Goal: Task Accomplishment & Management: Manage account settings

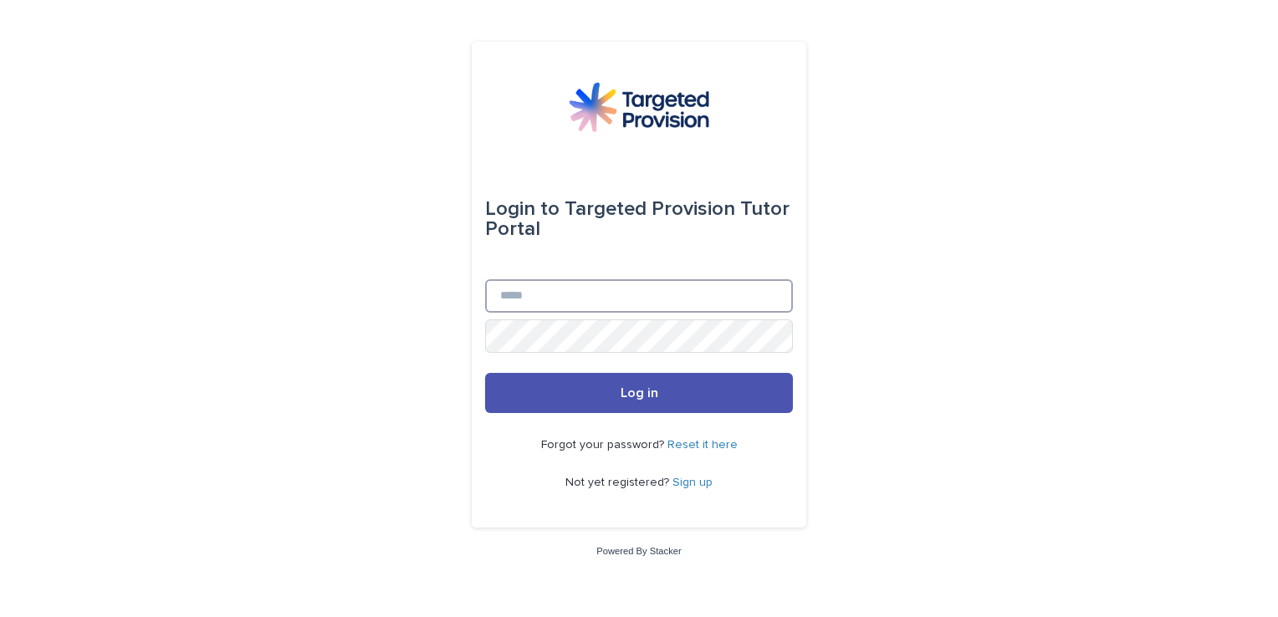
type input "**********"
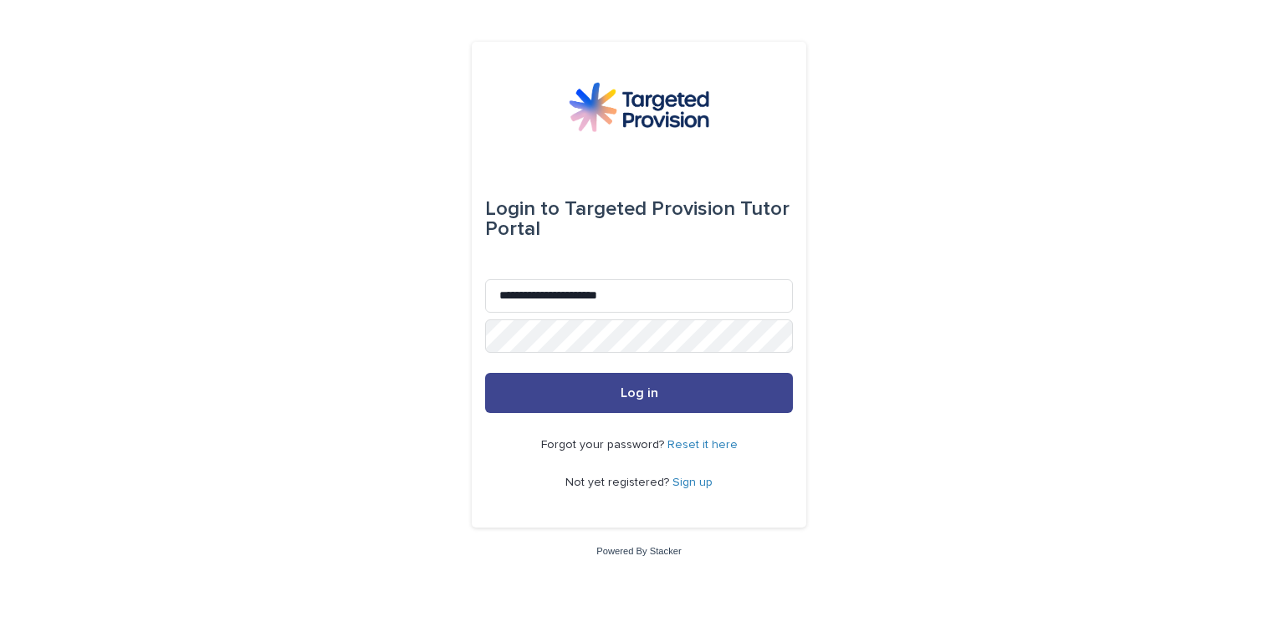
click at [671, 384] on button "Log in" at bounding box center [639, 393] width 308 height 40
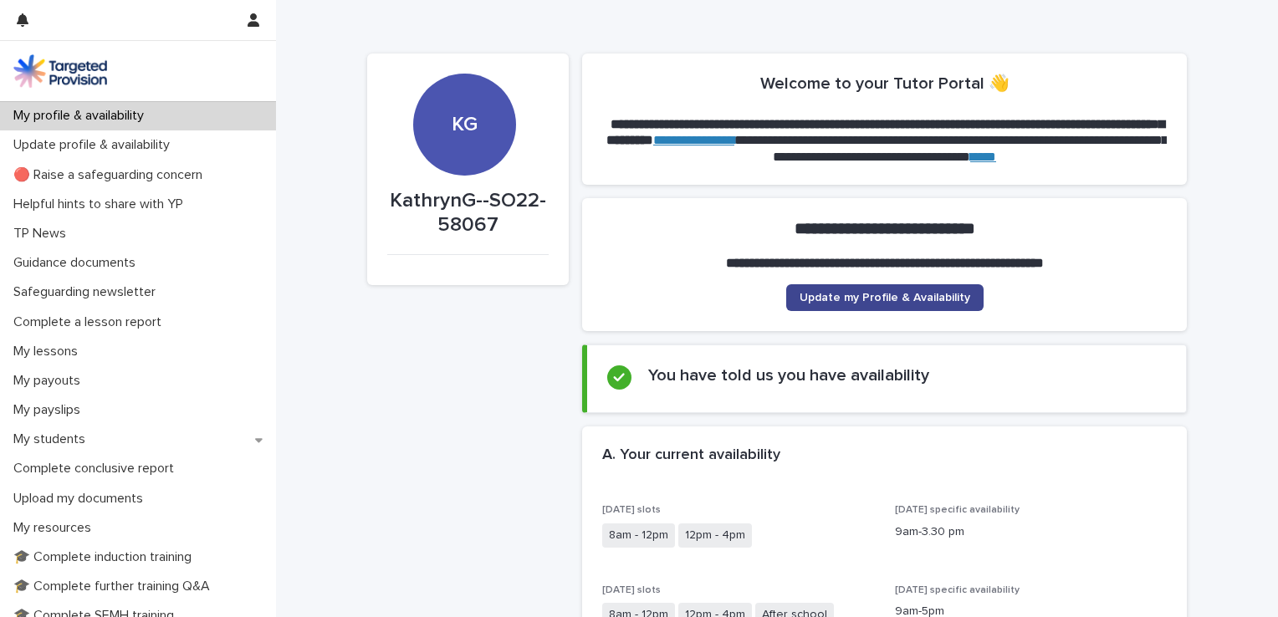
click at [898, 300] on span "Update my Profile & Availability" at bounding box center [885, 298] width 171 height 12
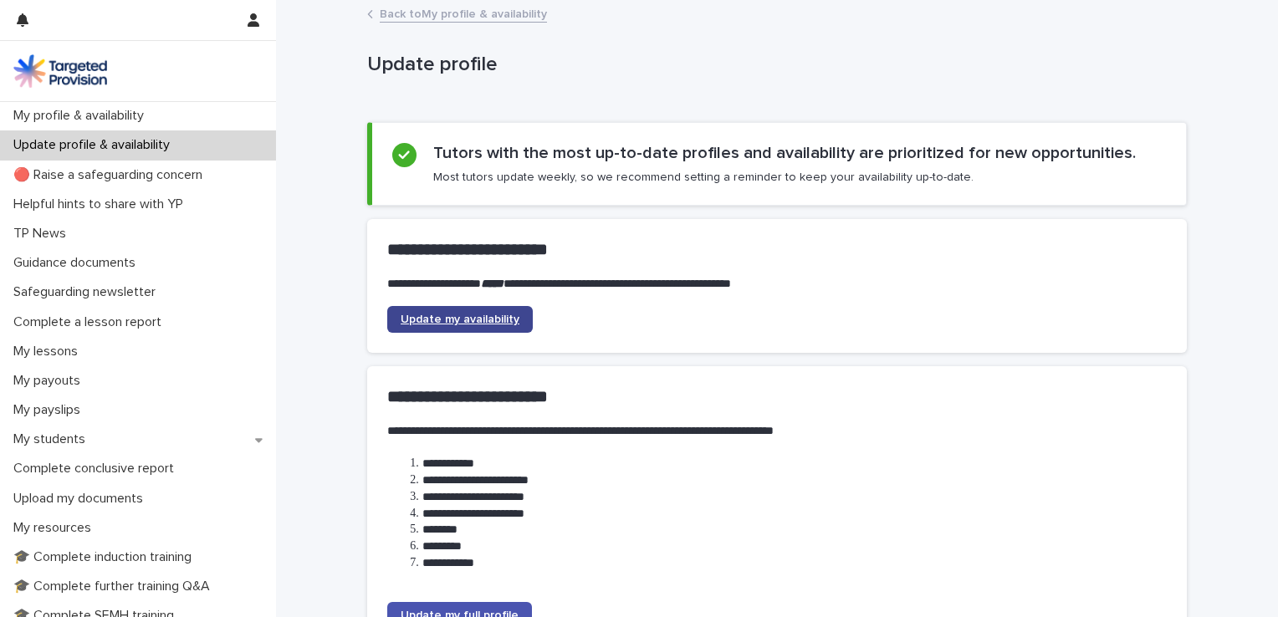
click at [452, 320] on span "Update my availability" at bounding box center [460, 320] width 119 height 12
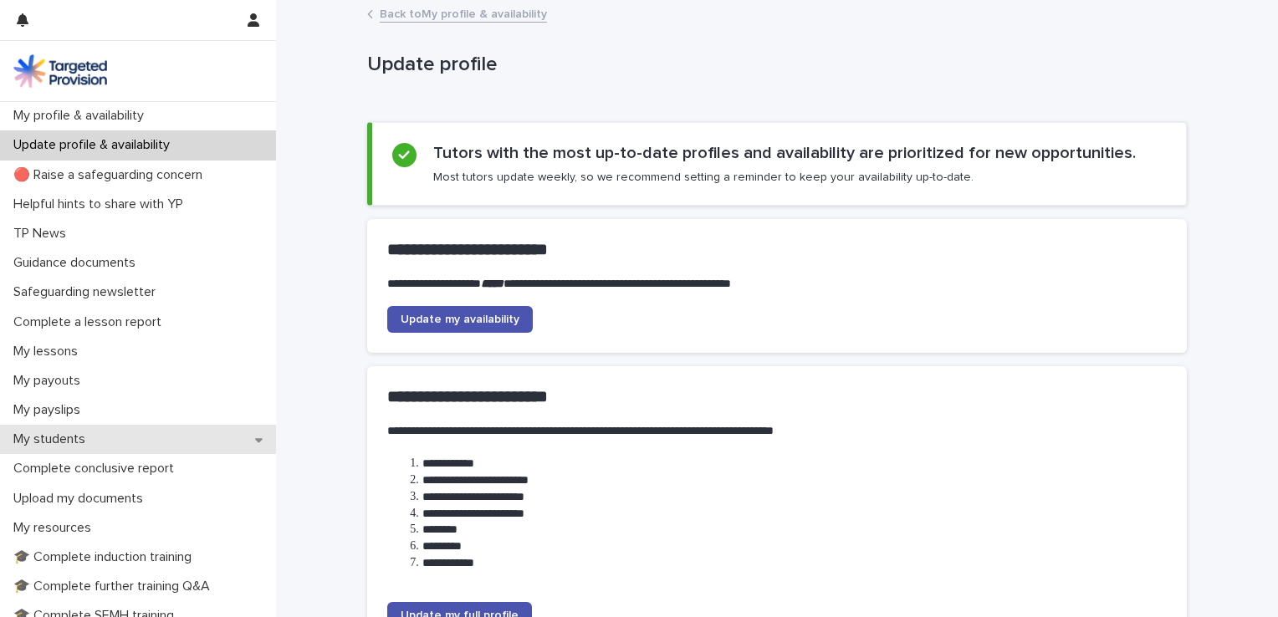
click at [255, 436] on icon at bounding box center [259, 440] width 8 height 12
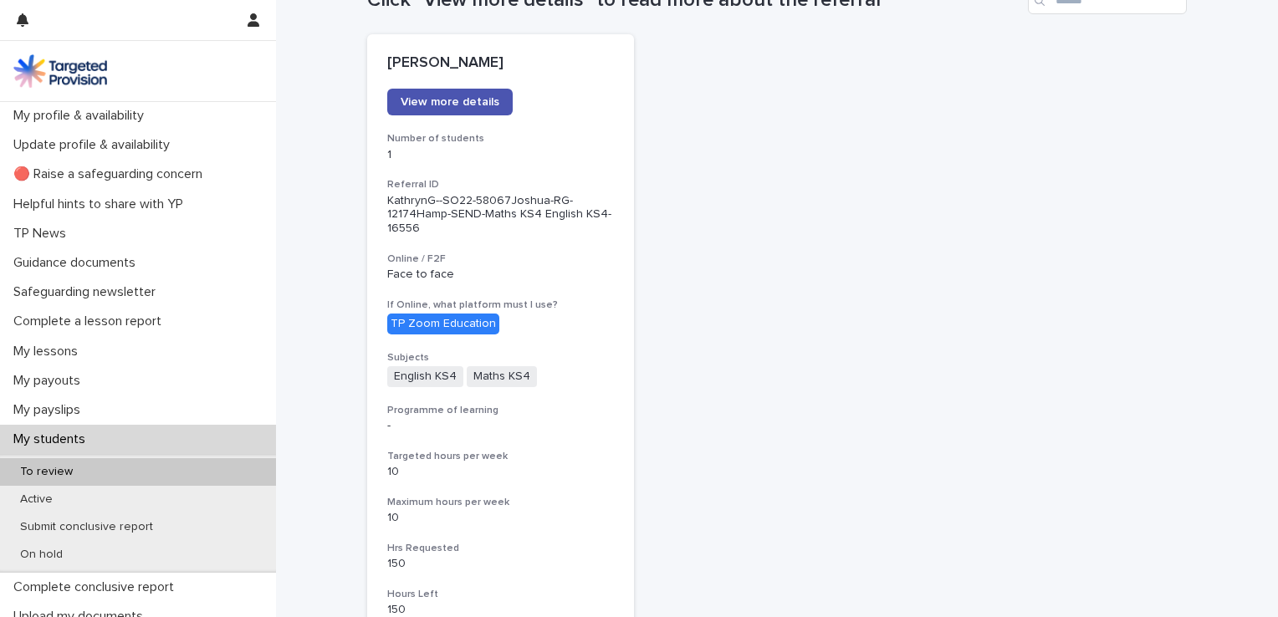
scroll to position [201, 0]
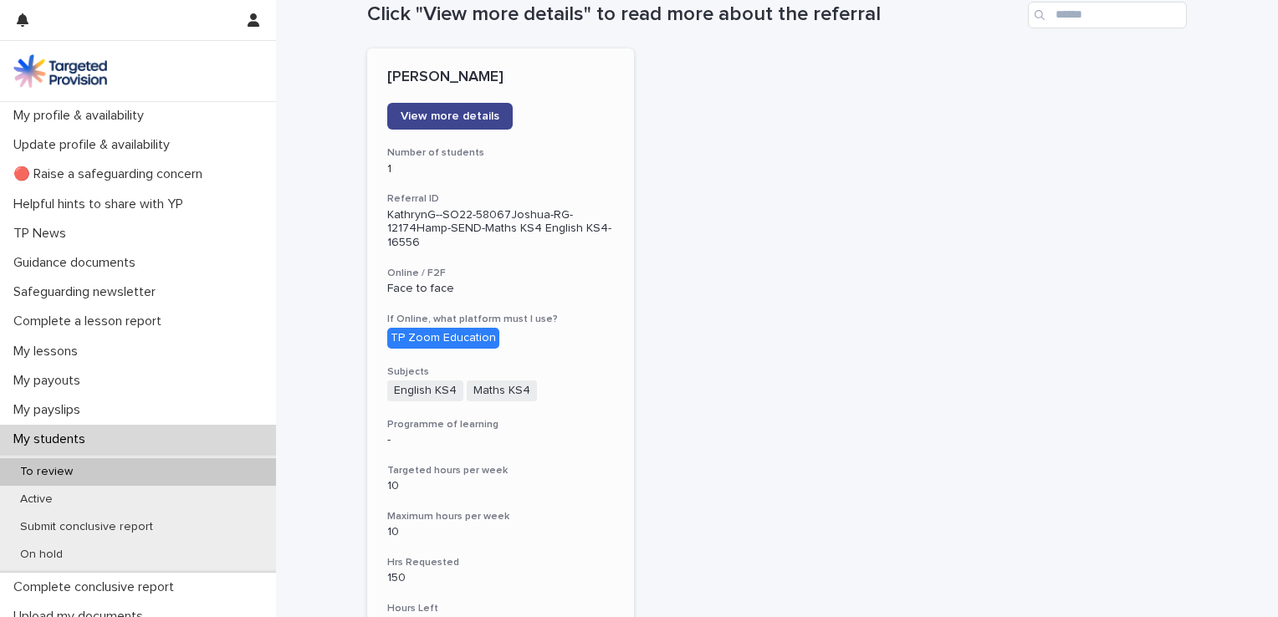
click at [455, 120] on span "View more details" at bounding box center [450, 116] width 99 height 12
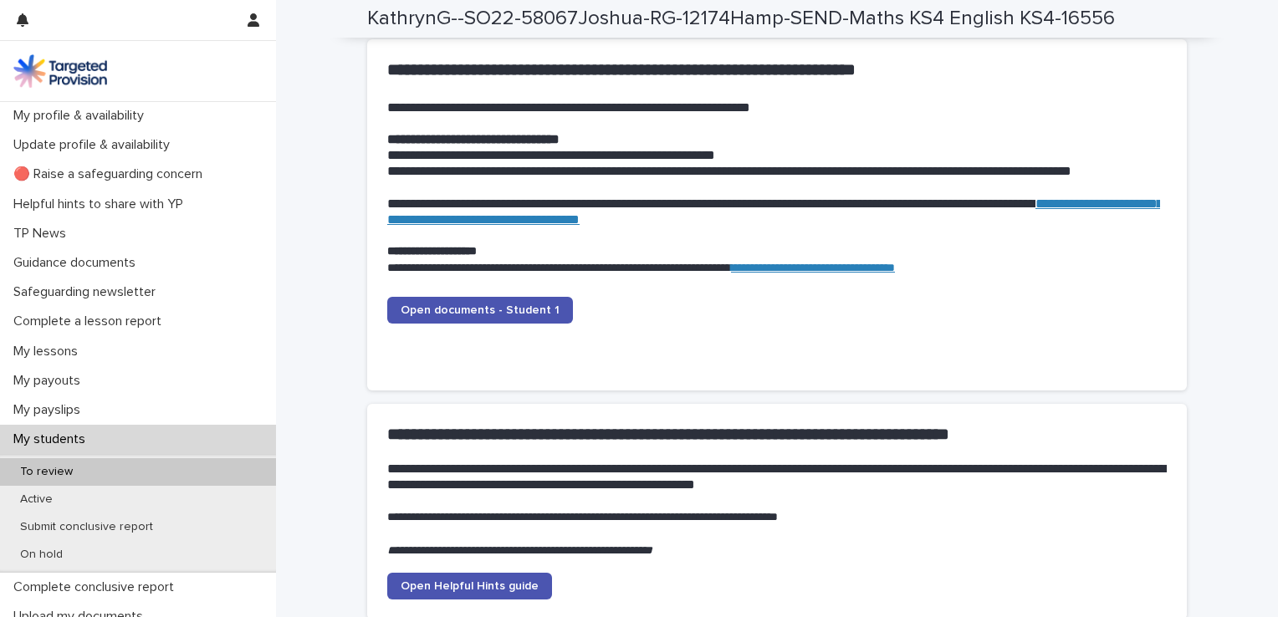
scroll to position [1537, 0]
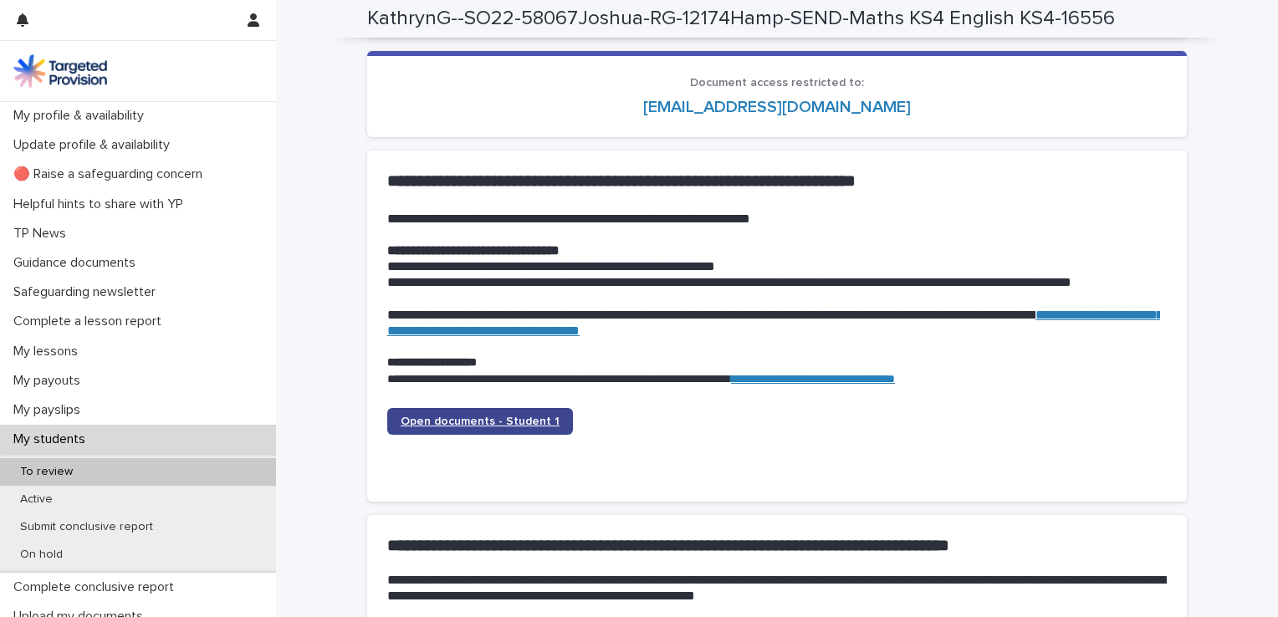
click at [501, 418] on span "Open documents - Student 1" at bounding box center [480, 422] width 159 height 12
